Goal: Navigation & Orientation: Find specific page/section

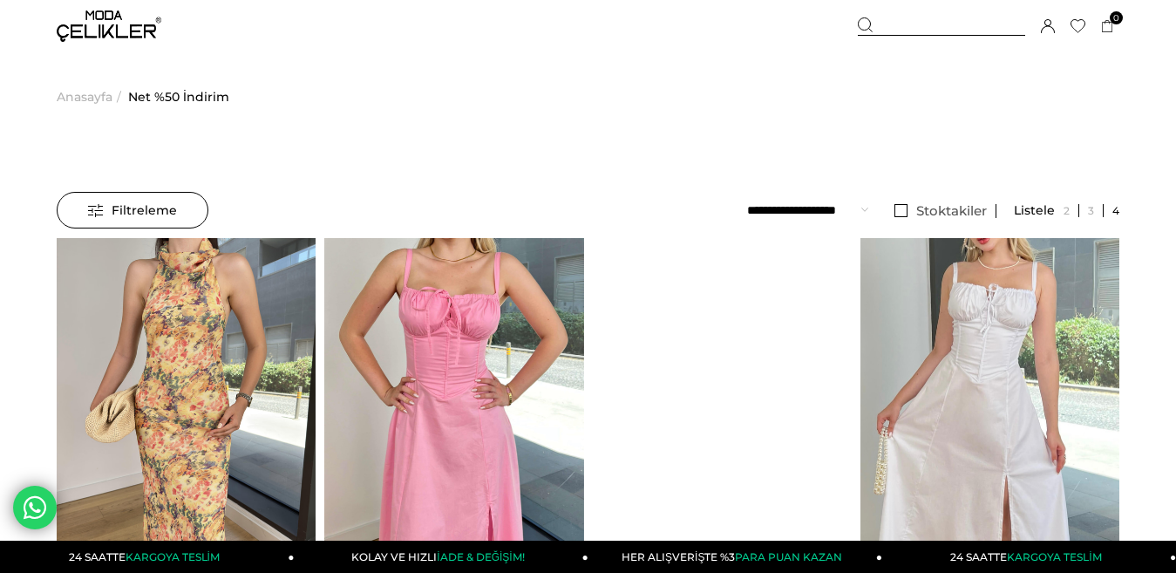
click at [926, 200] on li "Stoktakiler" at bounding box center [940, 210] width 111 height 37
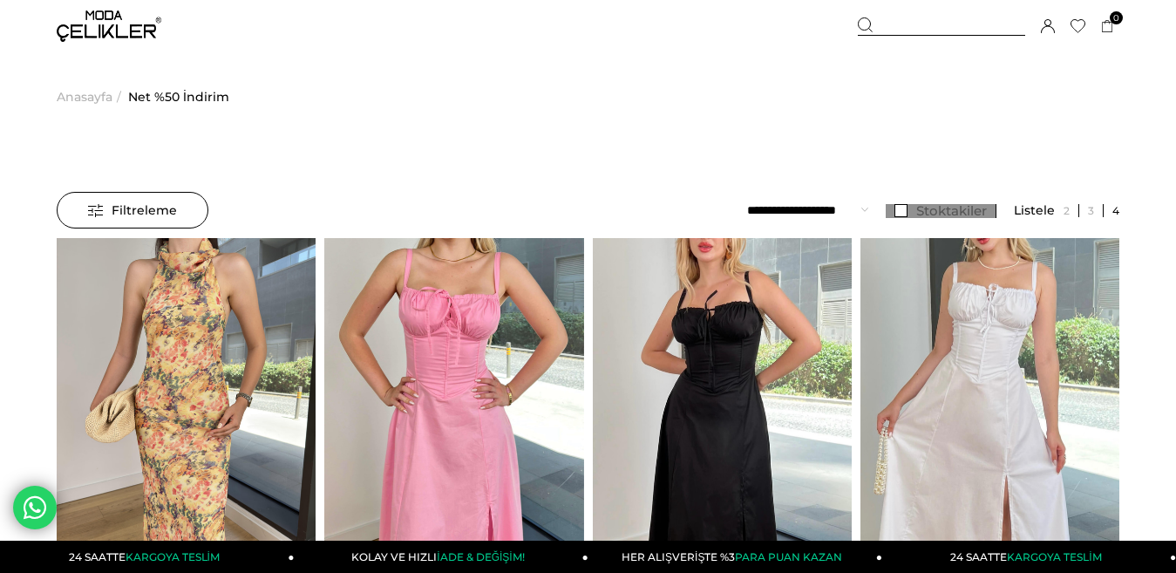
click at [929, 218] on span "Stoktakiler" at bounding box center [951, 210] width 71 height 17
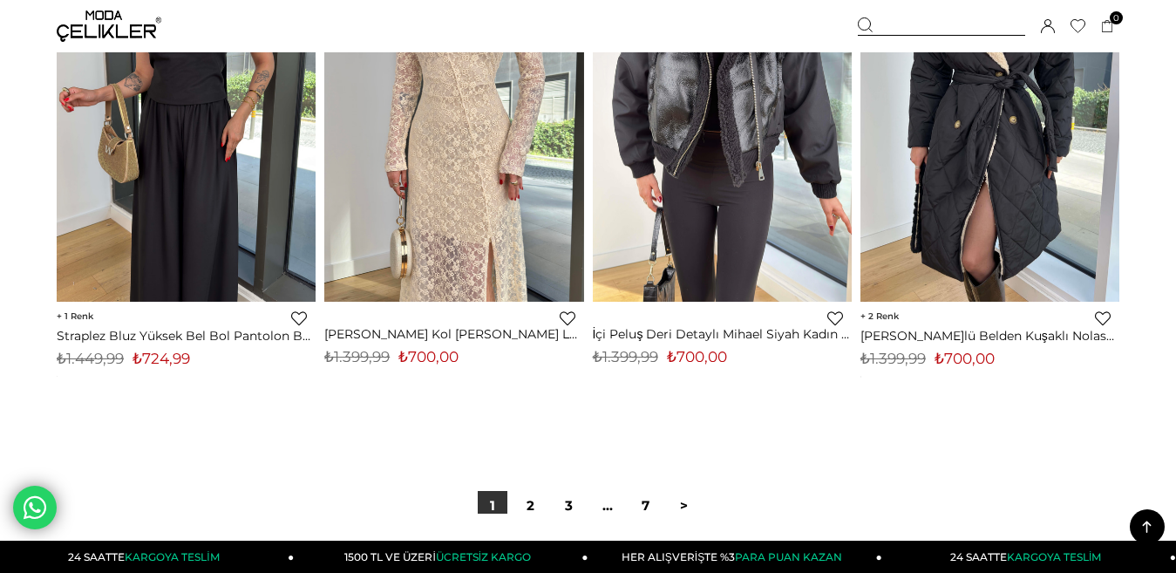
scroll to position [9936, 0]
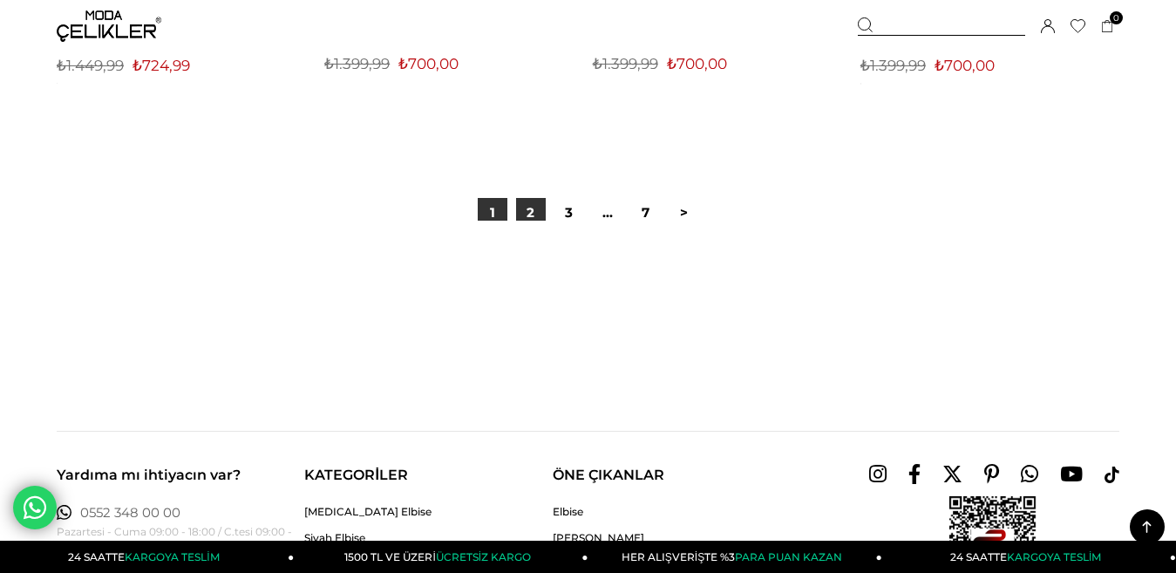
click at [524, 221] on div at bounding box center [588, 277] width 1062 height 112
click at [526, 211] on link "2" at bounding box center [531, 213] width 30 height 30
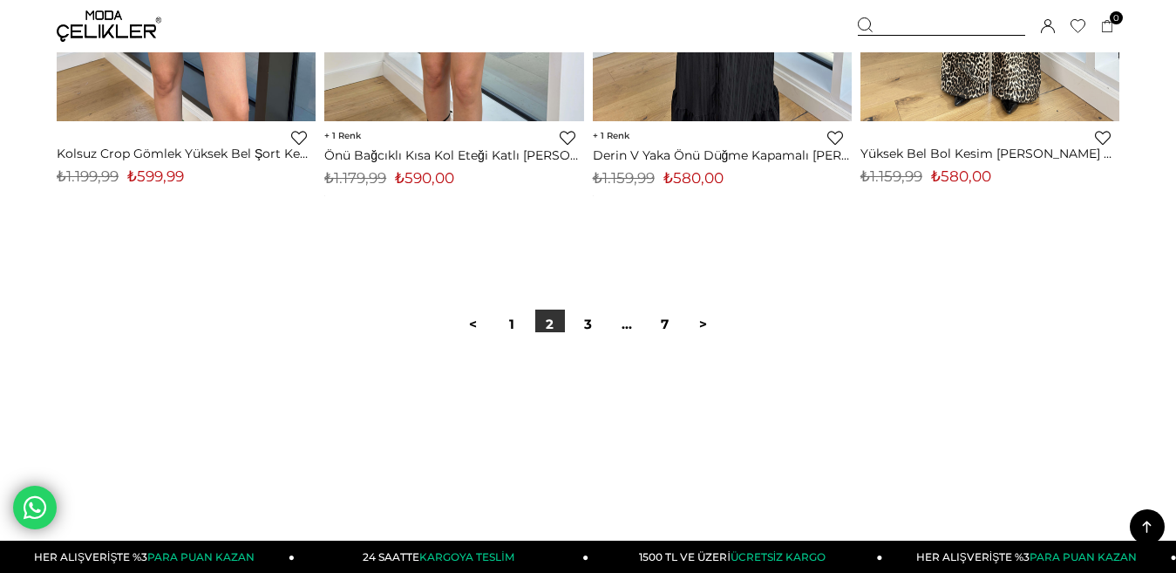
scroll to position [9848, 0]
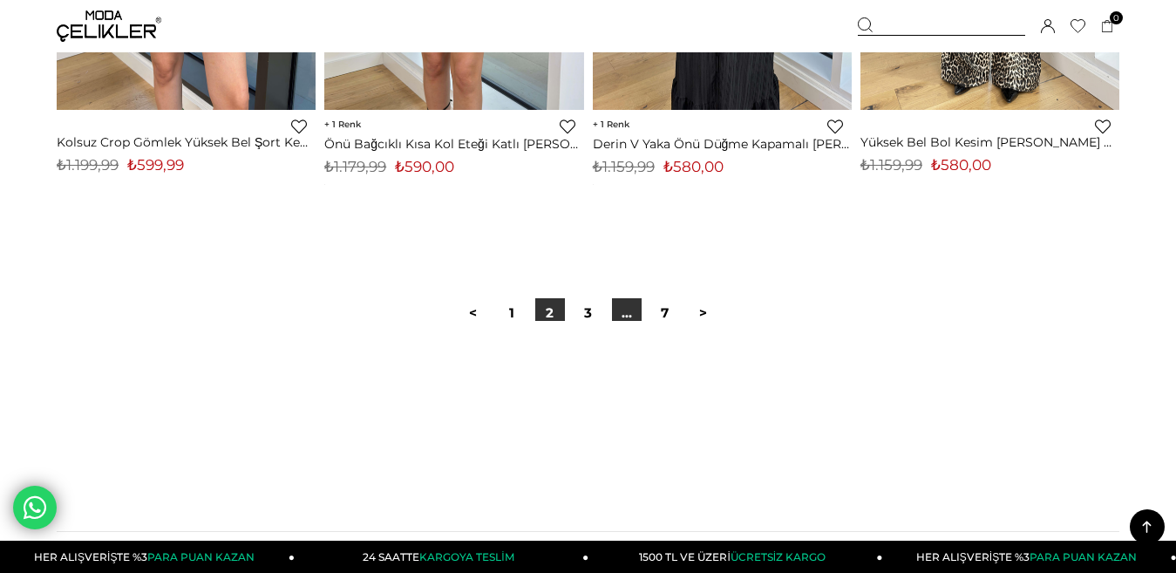
click at [615, 305] on link "..." at bounding box center [627, 313] width 30 height 30
click at [592, 310] on link "3" at bounding box center [588, 313] width 30 height 30
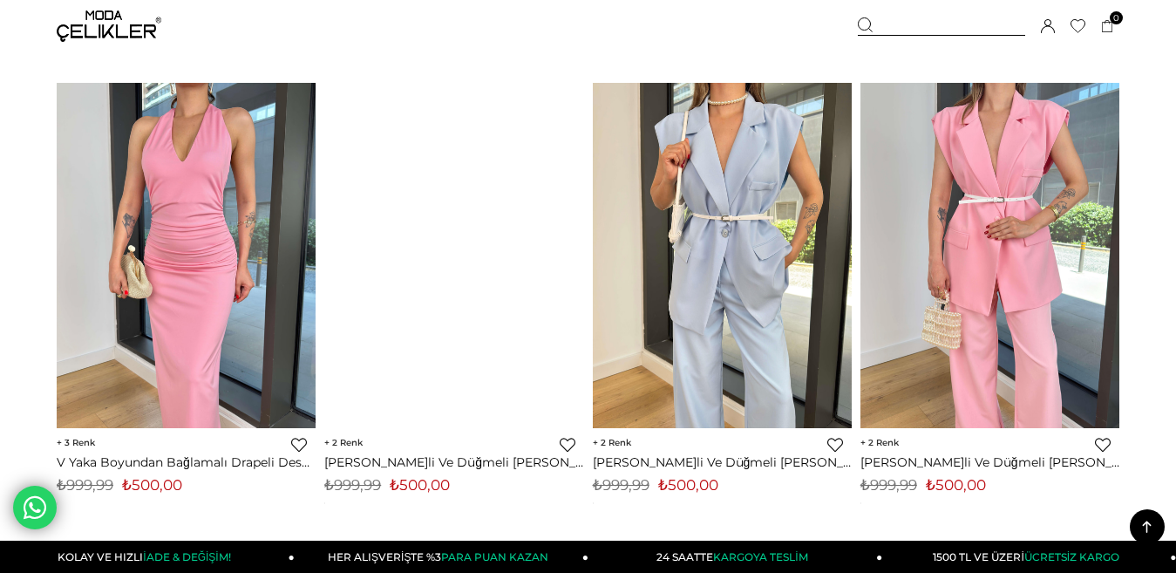
scroll to position [8280, 0]
